Goal: Navigation & Orientation: Find specific page/section

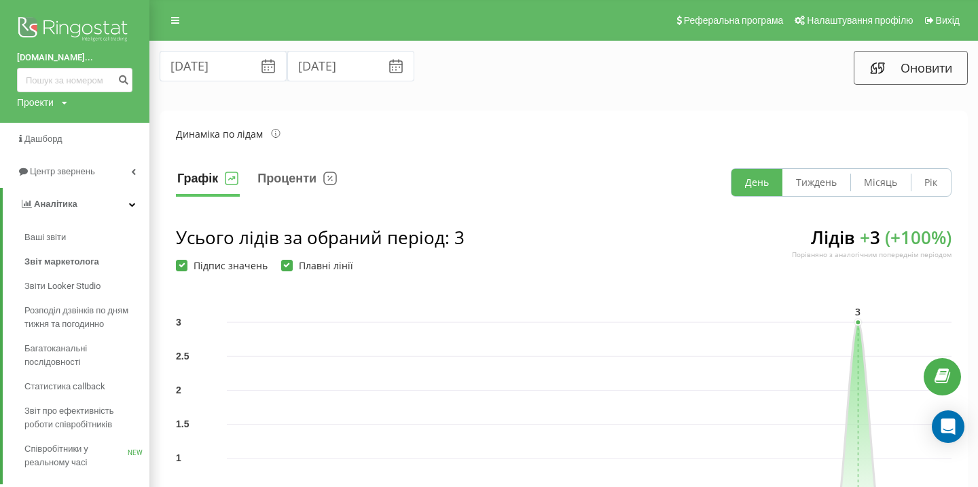
scroll to position [0, 1246]
click at [43, 146] on span "Дашборд" at bounding box center [41, 139] width 48 height 14
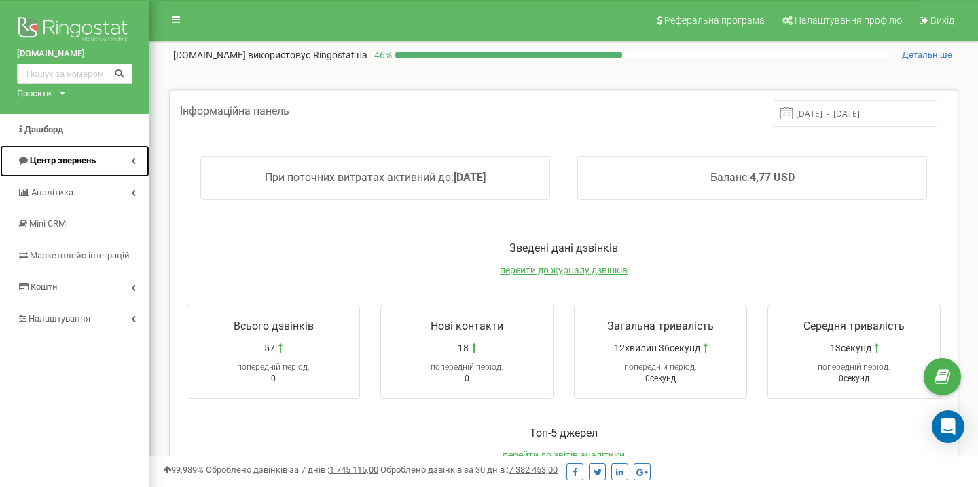
click at [120, 153] on link "Центр звернень" at bounding box center [74, 161] width 149 height 32
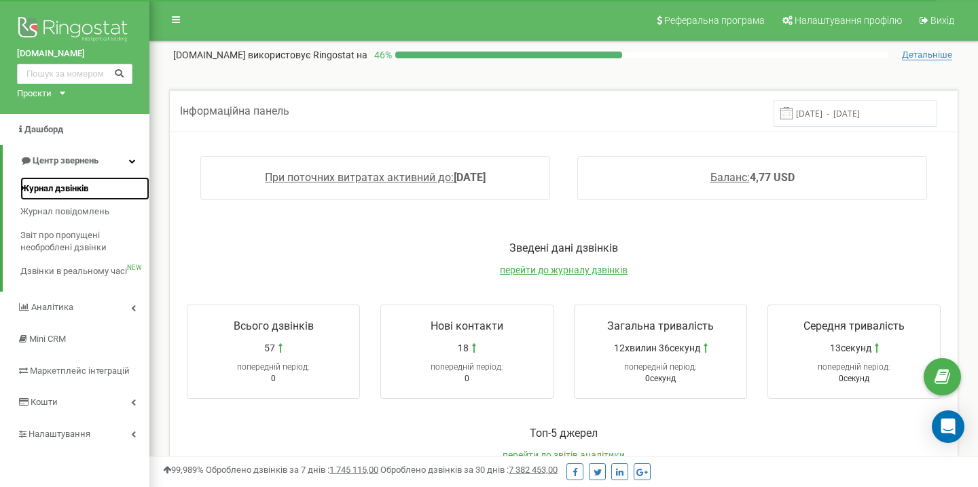
click at [60, 195] on link "Журнал дзвінків" at bounding box center [84, 189] width 129 height 24
click at [69, 184] on span "Журнал дзвінків" at bounding box center [54, 189] width 68 height 13
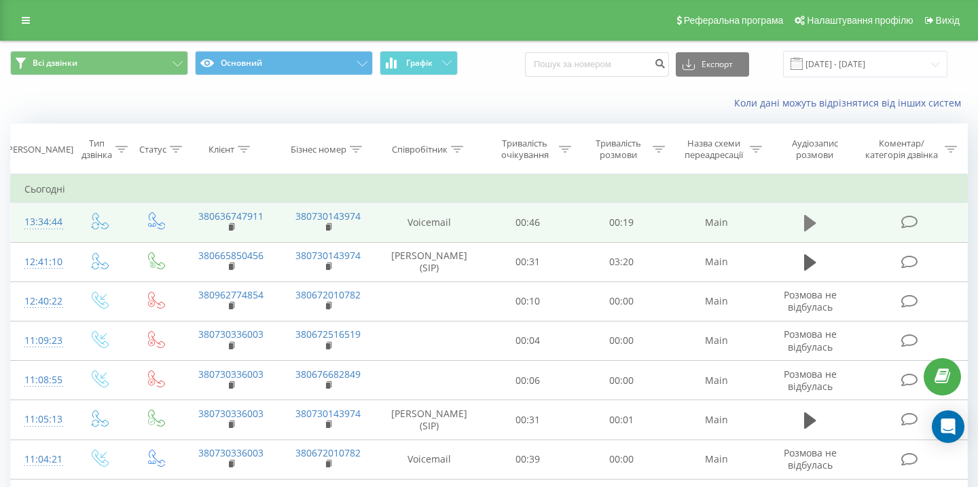
click at [817, 225] on button at bounding box center [810, 223] width 20 height 20
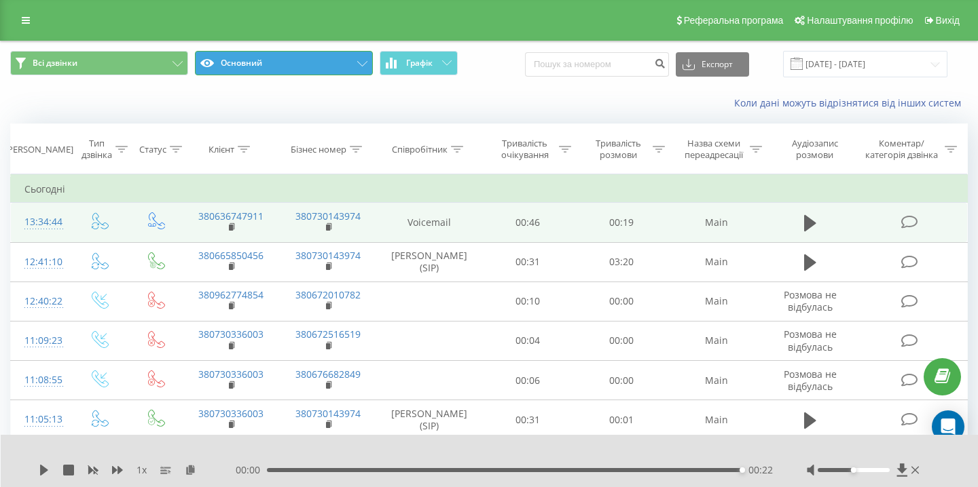
click at [309, 73] on button "Основний" at bounding box center [284, 63] width 178 height 24
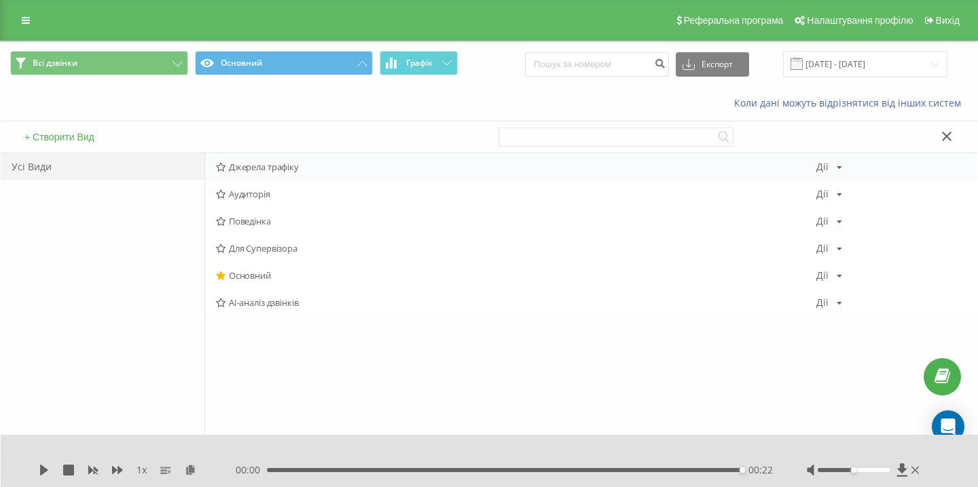
click at [237, 175] on div "Джерела трафіку Дії Редагувати Копіювати Видалити За замовчуванням Поділитися" at bounding box center [591, 166] width 772 height 27
click at [220, 168] on icon at bounding box center [221, 167] width 10 height 9
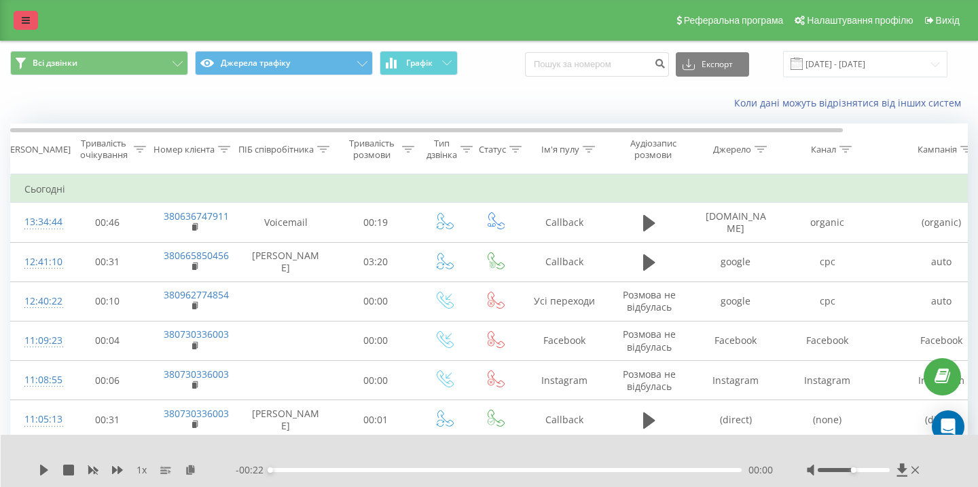
click at [29, 24] on icon at bounding box center [26, 21] width 8 height 10
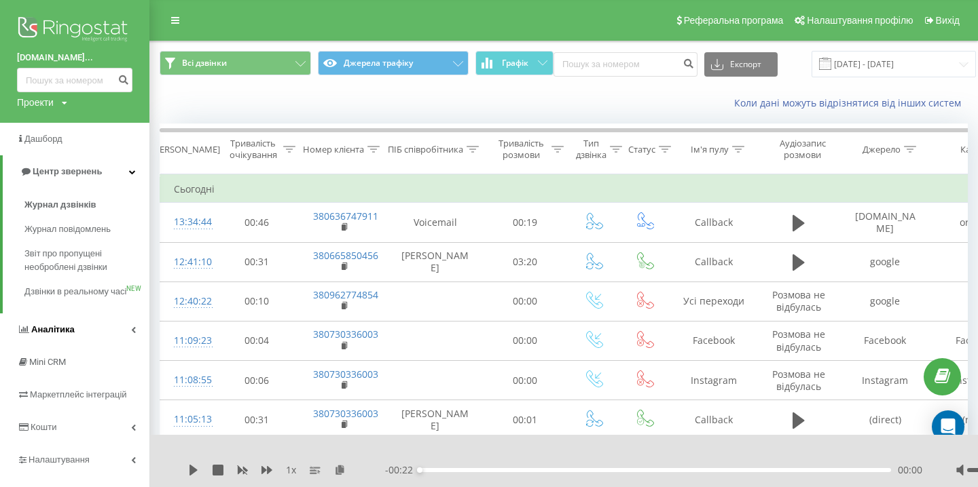
click at [52, 335] on span "Аналiтика" at bounding box center [52, 330] width 43 height 10
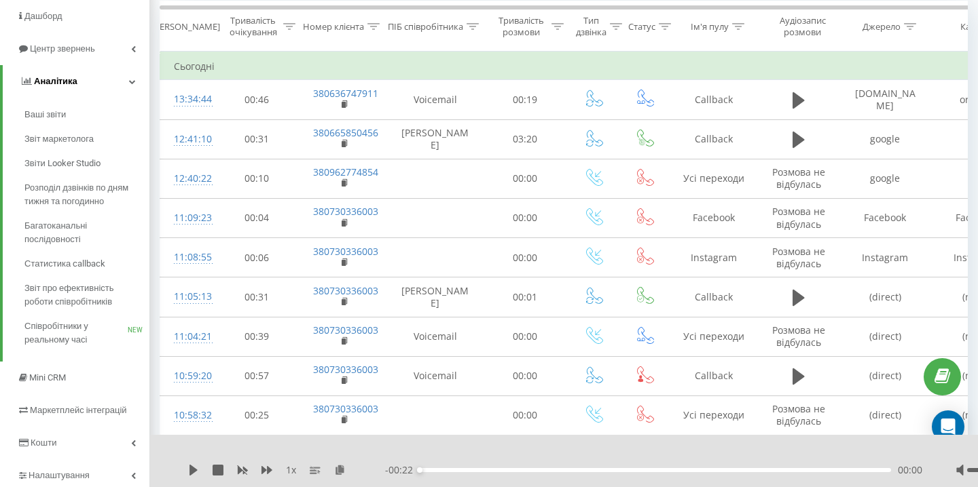
scroll to position [127, 0]
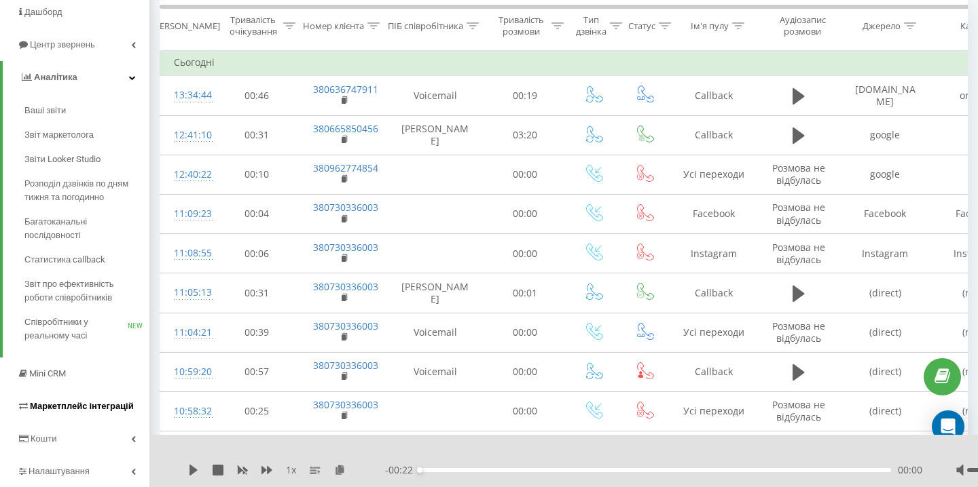
click at [77, 407] on span "Маркетплейс інтеграцій" at bounding box center [82, 406] width 104 height 10
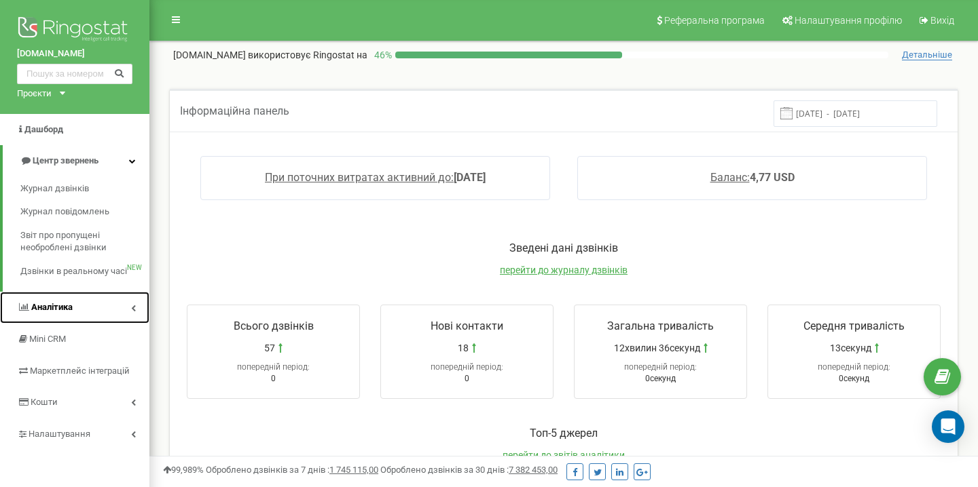
click at [67, 310] on span "Аналiтика" at bounding box center [51, 307] width 41 height 10
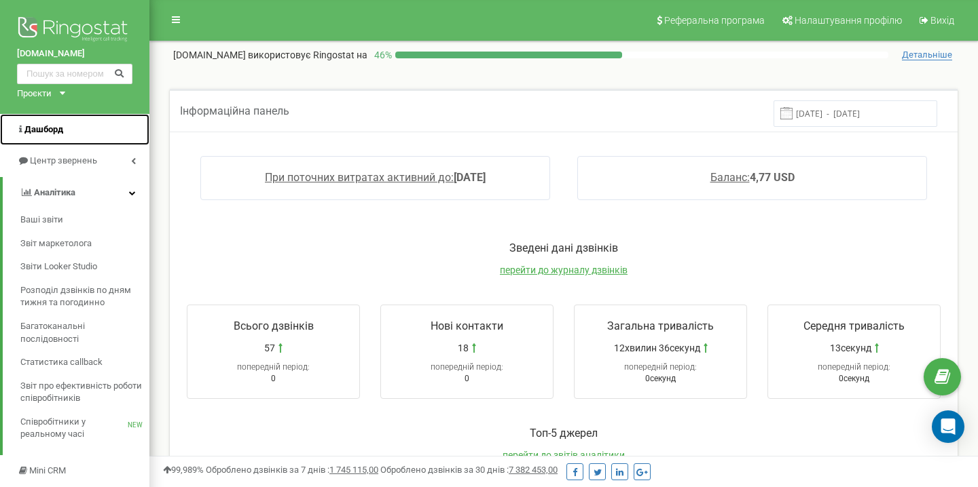
click at [46, 129] on span "Дашборд" at bounding box center [43, 129] width 39 height 10
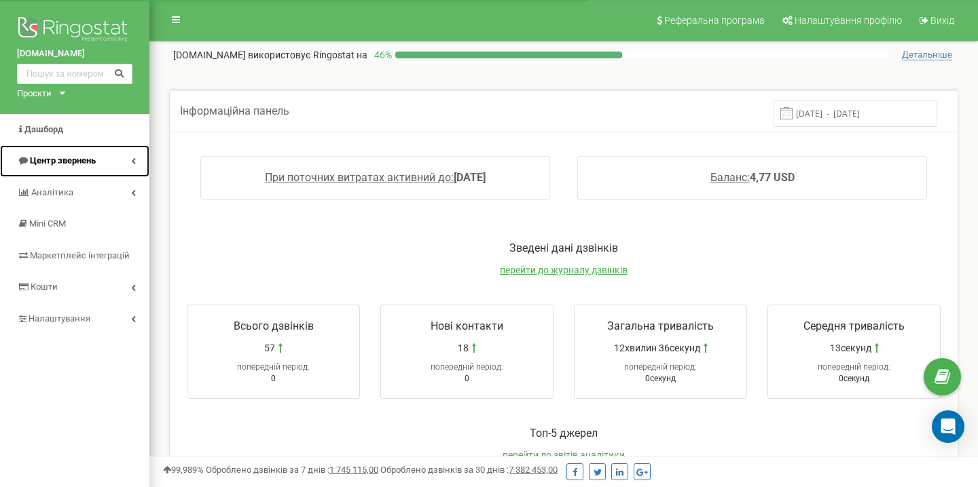
click at [75, 166] on span "Центр звернень" at bounding box center [63, 160] width 66 height 10
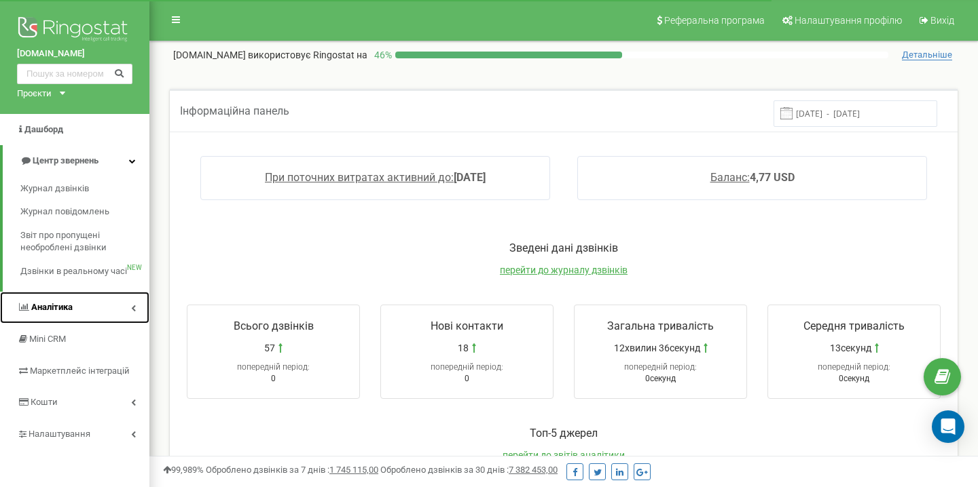
click at [89, 310] on link "Аналiтика" at bounding box center [74, 308] width 149 height 32
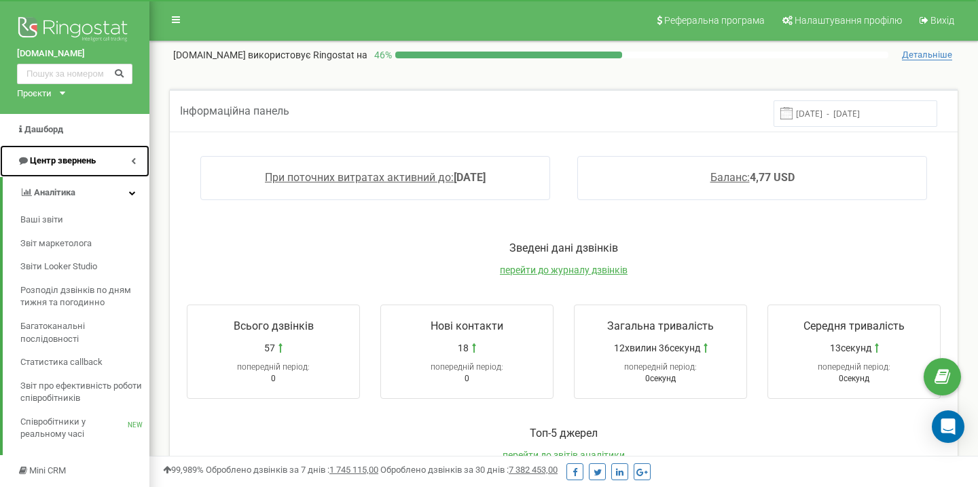
click at [134, 168] on link "Центр звернень" at bounding box center [74, 161] width 149 height 32
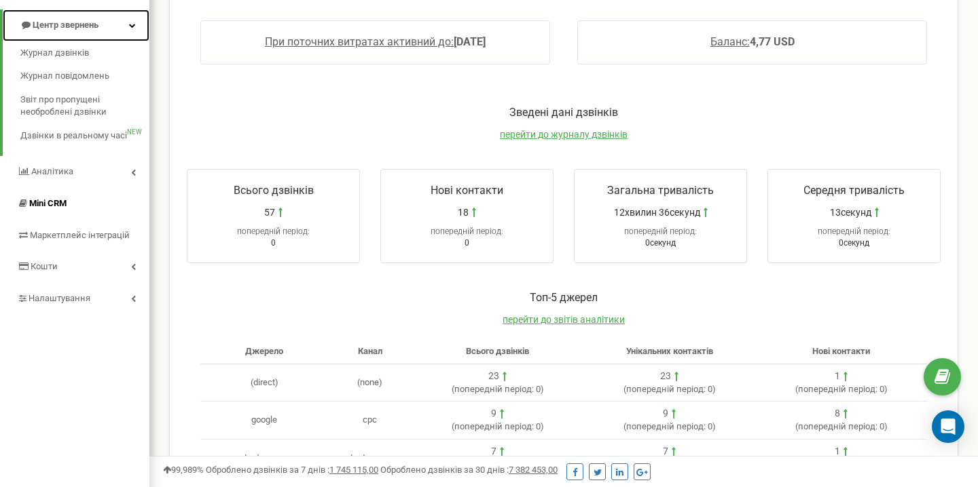
scroll to position [139, 0]
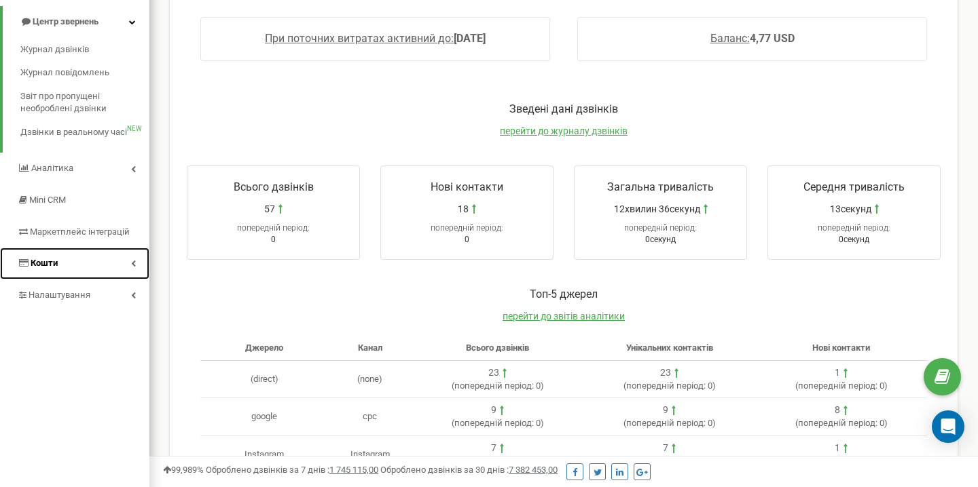
click at [130, 261] on link "Кошти" at bounding box center [74, 264] width 149 height 32
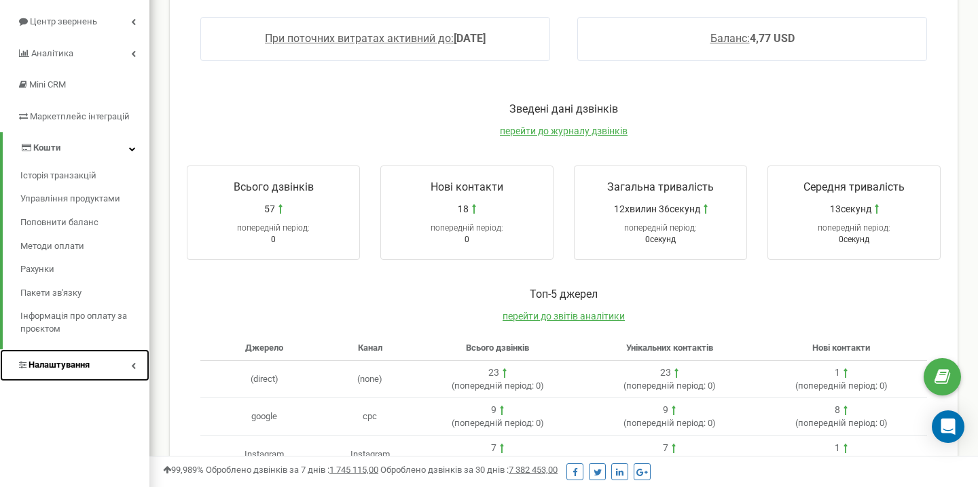
click at [126, 369] on link "Налаштування" at bounding box center [74, 366] width 149 height 32
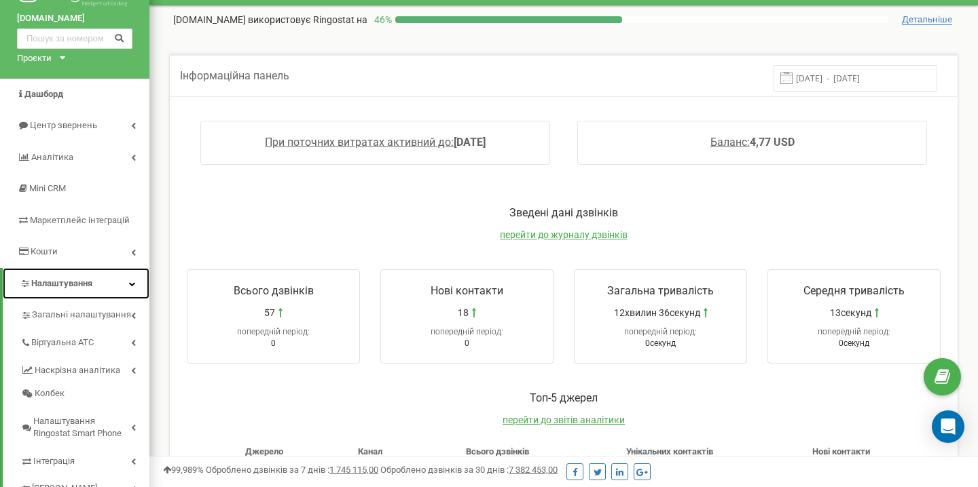
scroll to position [24, 0]
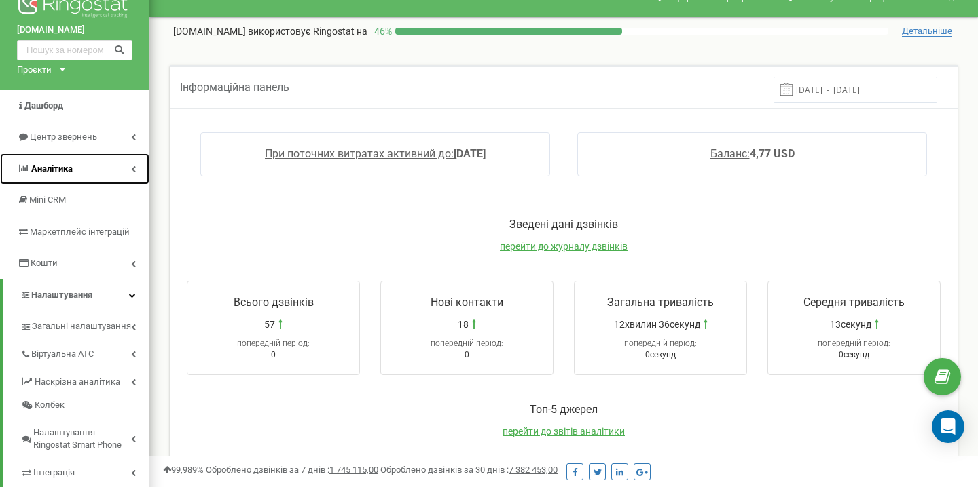
click at [139, 167] on link "Аналiтика" at bounding box center [74, 169] width 149 height 32
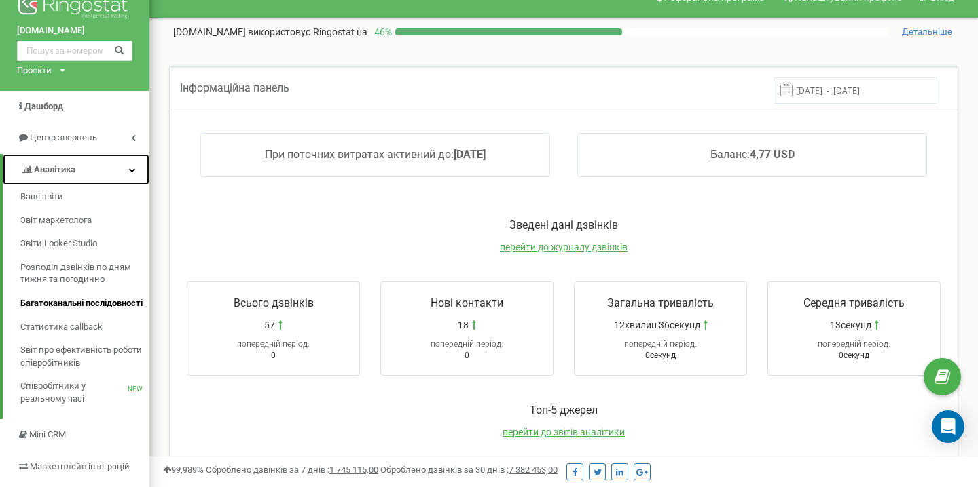
scroll to position [0, 0]
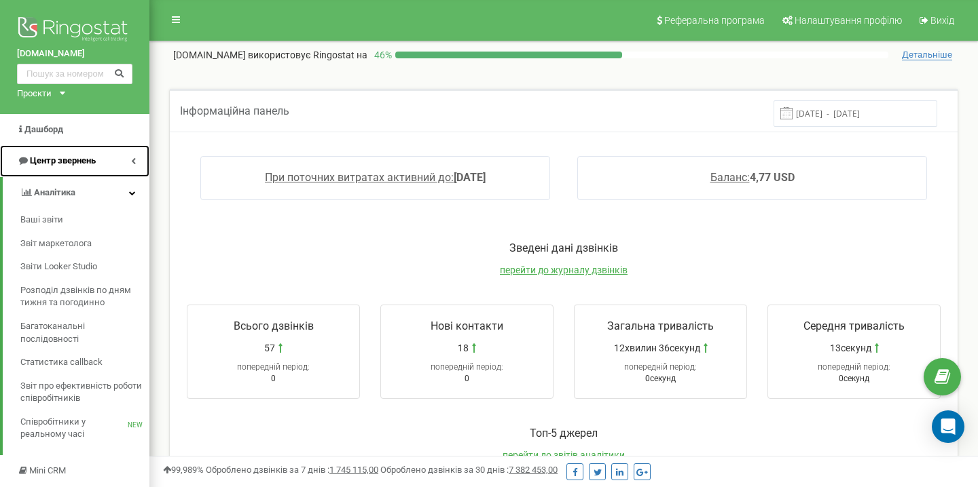
click at [131, 160] on icon at bounding box center [133, 161] width 5 height 7
